Goal: Task Accomplishment & Management: Manage account settings

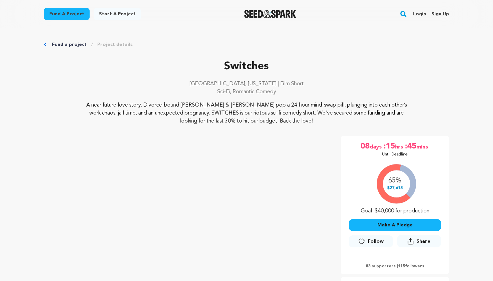
click at [419, 13] on link "Login" at bounding box center [419, 14] width 13 height 11
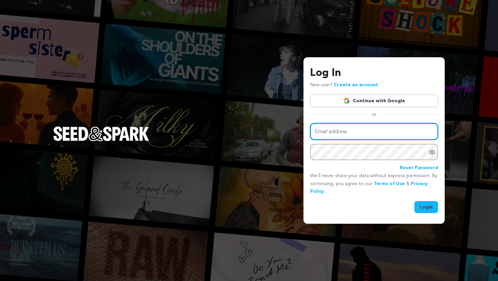
click at [353, 135] on input "Email address" at bounding box center [374, 131] width 128 height 17
click at [332, 133] on input "Email address" at bounding box center [374, 131] width 128 height 17
type input "tfgofficialfilm@gmail.com"
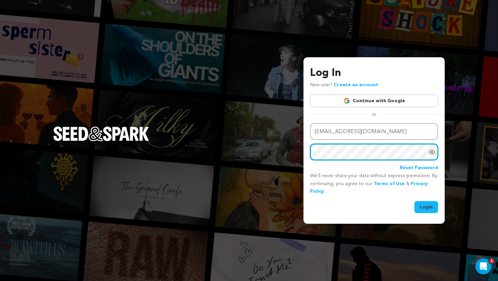
click at [414, 201] on button "Login" at bounding box center [426, 207] width 24 height 12
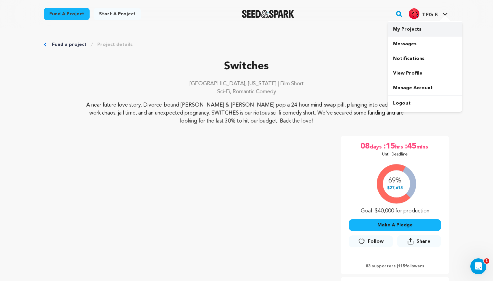
click at [427, 28] on link "My Projects" at bounding box center [425, 29] width 75 height 15
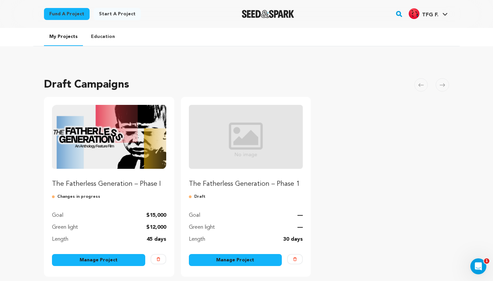
click at [114, 258] on link "Manage Project" at bounding box center [98, 260] width 93 height 12
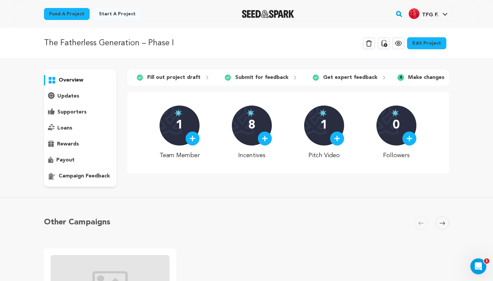
click at [425, 43] on link "Edit Project" at bounding box center [426, 43] width 39 height 12
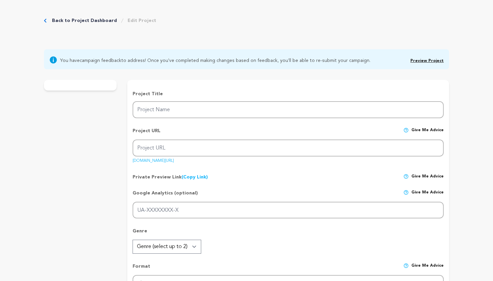
type input "The Fatherless Generation – Phase I"
type input "tfg"
type input "An anthology of six father-types in different alternate futures, striving to ra…"
type textarea "In six alternate futures, fathers strive to raise the same son to thrive in a h…"
type textarea "The mission is the fatherless. The medium is film. By telling stories of variou…"
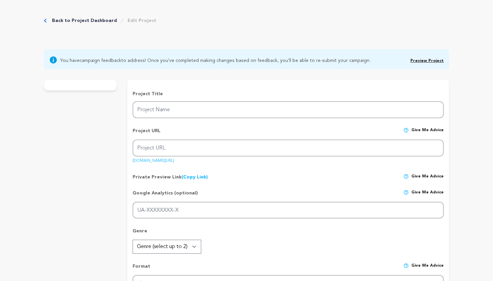
type textarea "In association with The Calder Initiative, a multi-media community organization…"
radio input "true"
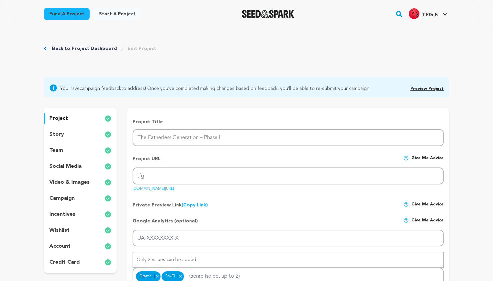
click at [65, 136] on div "story" at bounding box center [80, 134] width 73 height 11
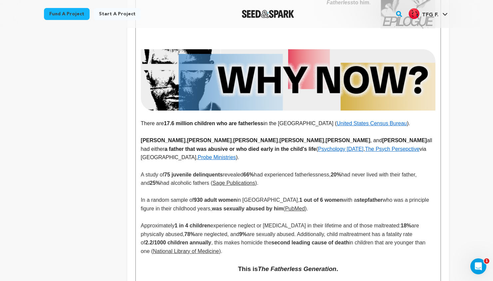
scroll to position [871, 0]
drag, startPoint x: 361, startPoint y: 149, endPoint x: 396, endPoint y: 150, distance: 35.7
click at [406, 143] on strong "[PERSON_NAME]" at bounding box center [404, 140] width 45 height 6
copy strong "[PERSON_NAME]"
click at [198, 160] on link "Probe Ministries" at bounding box center [217, 157] width 38 height 6
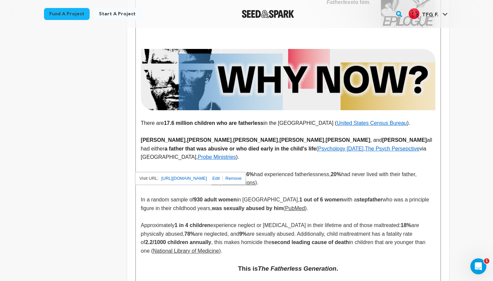
click at [191, 178] on link "[URL][DOMAIN_NAME]" at bounding box center [184, 178] width 46 height 9
drag, startPoint x: 360, startPoint y: 148, endPoint x: 408, endPoint y: 148, distance: 48.0
click at [408, 148] on p "[PERSON_NAME] , [PERSON_NAME] , [PERSON_NAME] , [PERSON_NAME] , [PERSON_NAME] ,…" at bounding box center [288, 149] width 295 height 26
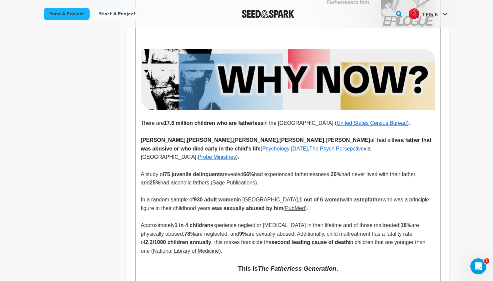
click at [310, 149] on p "[PERSON_NAME] , [PERSON_NAME] , [PERSON_NAME] , [PERSON_NAME] , [PERSON_NAME] a…" at bounding box center [288, 149] width 295 height 26
drag, startPoint x: 357, startPoint y: 148, endPoint x: 323, endPoint y: 149, distance: 33.7
click at [336, 143] on strong "[PERSON_NAME]" at bounding box center [358, 140] width 45 height 6
copy strong "[PERSON_NAME]"
click at [345, 185] on p "A study of 75 juvenile delinquents revealed 66% had experienced fatherlessness,…" at bounding box center [288, 178] width 295 height 17
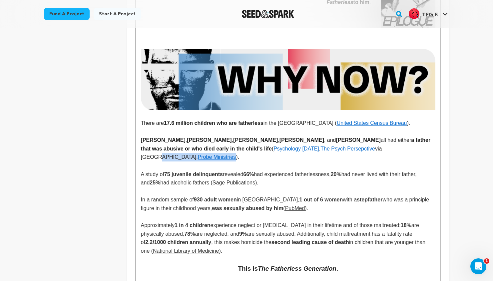
drag, startPoint x: 414, startPoint y: 157, endPoint x: 376, endPoint y: 158, distance: 38.0
click at [376, 158] on p "[PERSON_NAME] , [PERSON_NAME] , [PERSON_NAME] , [PERSON_NAME] , and [PERSON_NAM…" at bounding box center [288, 149] width 295 height 26
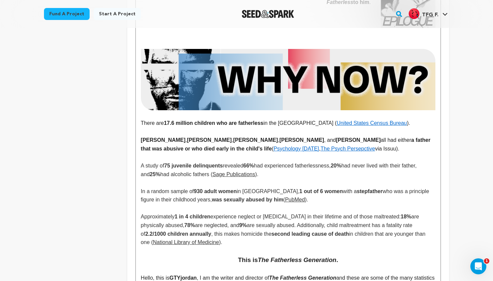
click at [394, 153] on p "[PERSON_NAME] , [PERSON_NAME] , [PERSON_NAME] , [PERSON_NAME] , and [PERSON_NAM…" at bounding box center [288, 144] width 295 height 17
click at [329, 152] on link "The Psych Persepctive" at bounding box center [348, 149] width 55 height 6
click at [332, 170] on link "[URL][DOMAIN_NAME]" at bounding box center [310, 170] width 46 height 9
click at [280, 152] on link "Psychology [DATE]" at bounding box center [297, 149] width 46 height 6
click at [270, 170] on link "[URL][DOMAIN_NAME]" at bounding box center [258, 170] width 46 height 9
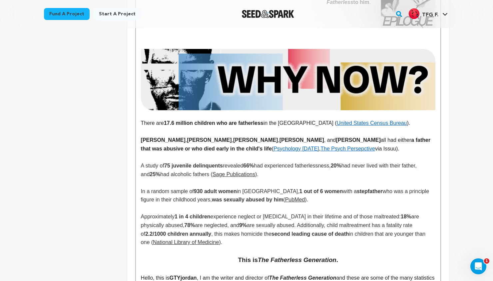
click at [390, 153] on p "[PERSON_NAME] , [PERSON_NAME] , [PERSON_NAME] , [PERSON_NAME] , and [PERSON_NAM…" at bounding box center [288, 144] width 295 height 17
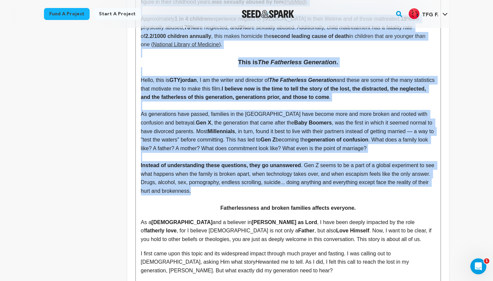
scroll to position [922, 0]
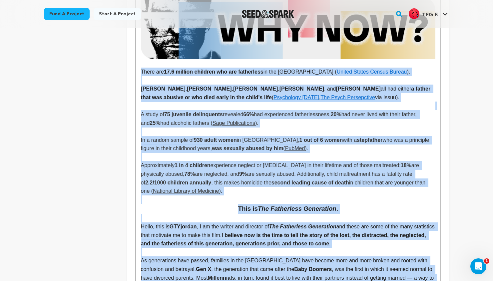
drag, startPoint x: 236, startPoint y: 144, endPoint x: 140, endPoint y: 79, distance: 115.3
copy div "There are 17.6 million children who are fatherless in the [GEOGRAPHIC_DATA] ( U…"
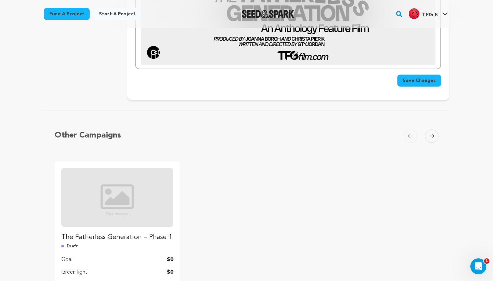
scroll to position [3119, 0]
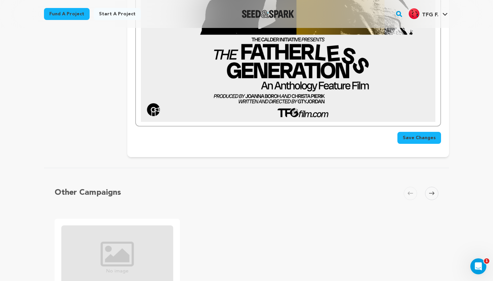
click at [414, 138] on span "Save Changes" at bounding box center [419, 138] width 33 height 7
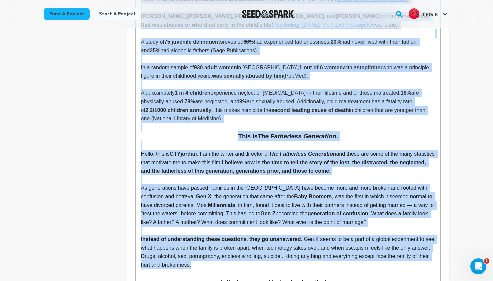
scroll to position [896, 0]
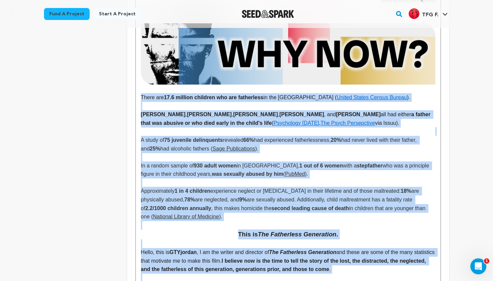
click at [236, 203] on span "are neglected, and" at bounding box center [217, 200] width 44 height 6
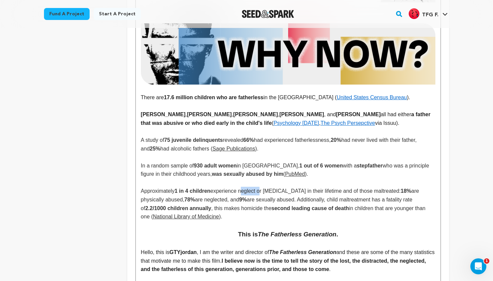
drag, startPoint x: 243, startPoint y: 199, endPoint x: 261, endPoint y: 199, distance: 17.7
click at [261, 194] on span "experience neglect or [MEDICAL_DATA] in their lifetime and of those maltreated:" at bounding box center [306, 191] width 190 height 6
drag, startPoint x: 271, startPoint y: 199, endPoint x: 296, endPoint y: 198, distance: 25.3
click at [296, 194] on span "or [MEDICAL_DATA] in their lifetime and of those maltreated:" at bounding box center [327, 191] width 144 height 6
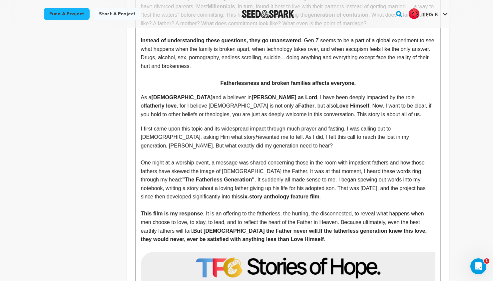
scroll to position [1194, 0]
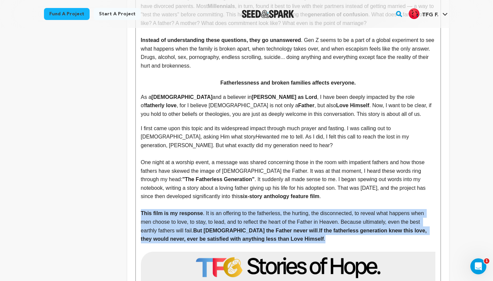
drag, startPoint x: 285, startPoint y: 248, endPoint x: 139, endPoint y: 220, distance: 148.7
copy p "This film is my response . It is an offering to the fatherless, the hurting, th…"
